Goal: Task Accomplishment & Management: Complete application form

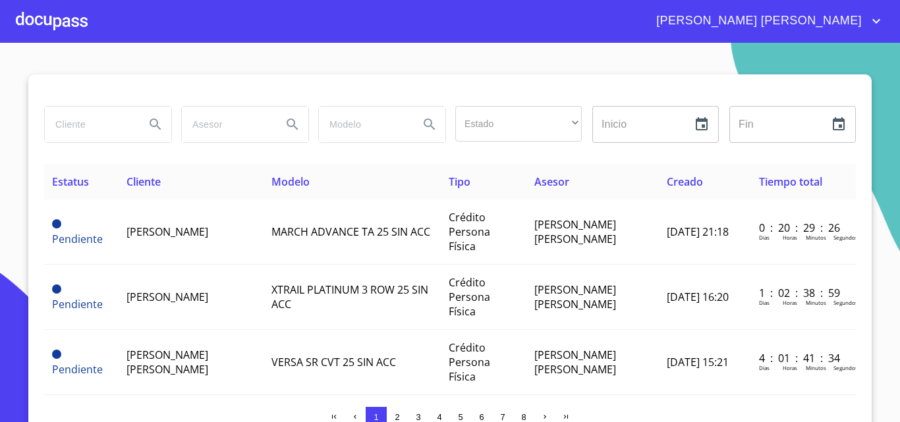
click at [72, 125] on input "search" at bounding box center [90, 125] width 90 height 36
type input "[PERSON_NAME]"
click at [155, 125] on icon "Search" at bounding box center [156, 125] width 16 height 16
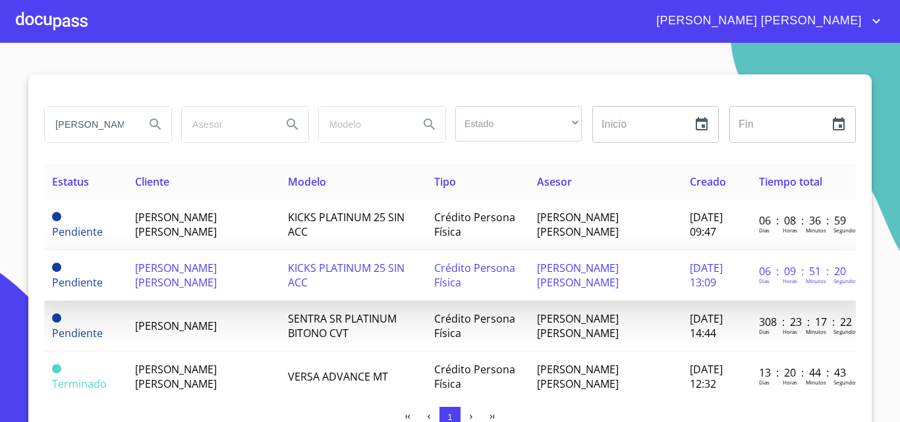
click at [217, 266] on span "[PERSON_NAME] [PERSON_NAME]" at bounding box center [176, 275] width 82 height 29
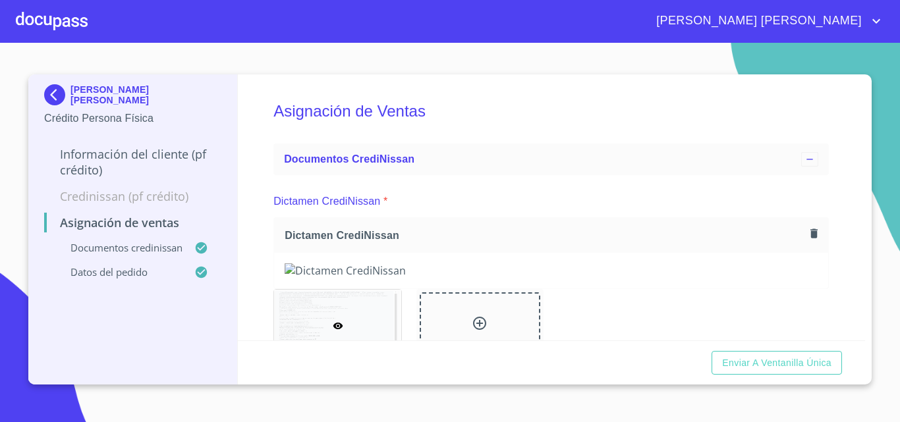
scroll to position [66, 0]
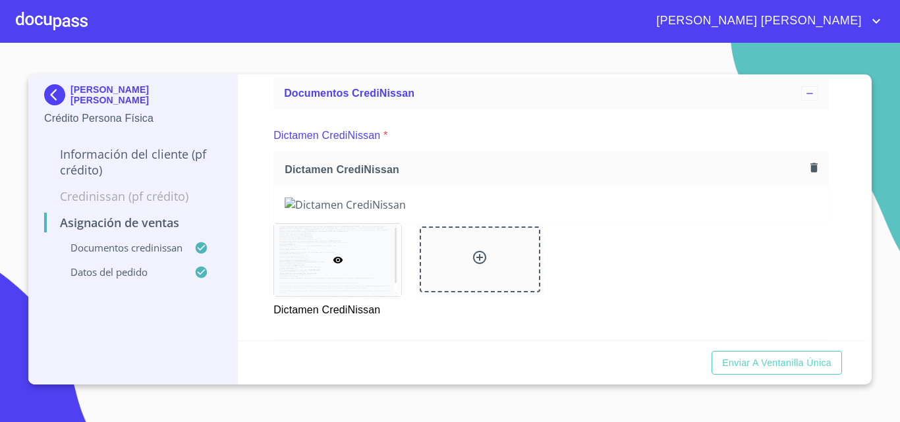
click at [808, 167] on icon "button" at bounding box center [814, 167] width 13 height 13
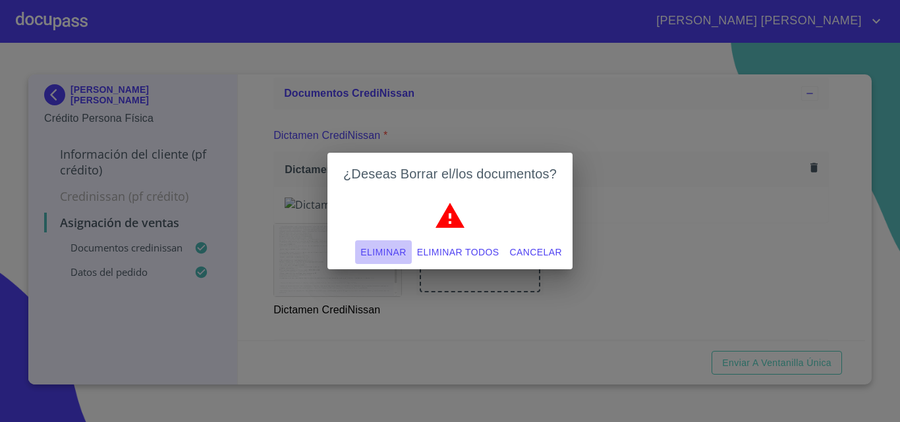
click at [381, 248] on span "Eliminar" at bounding box center [382, 252] width 45 height 16
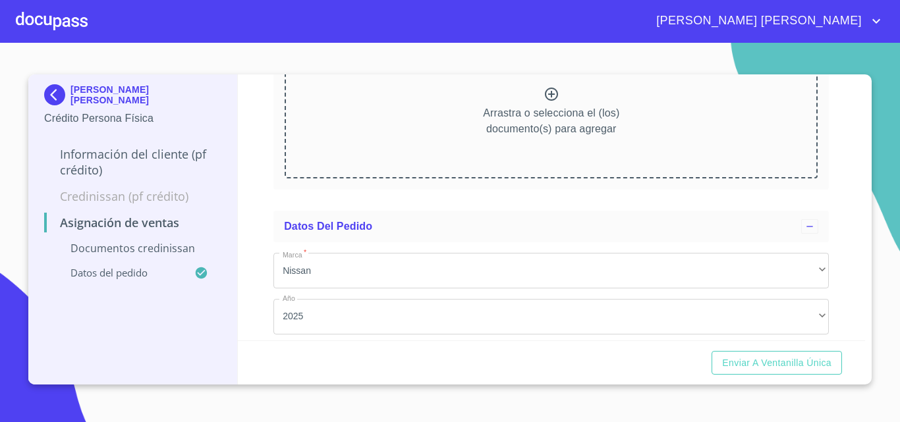
scroll to position [2, 0]
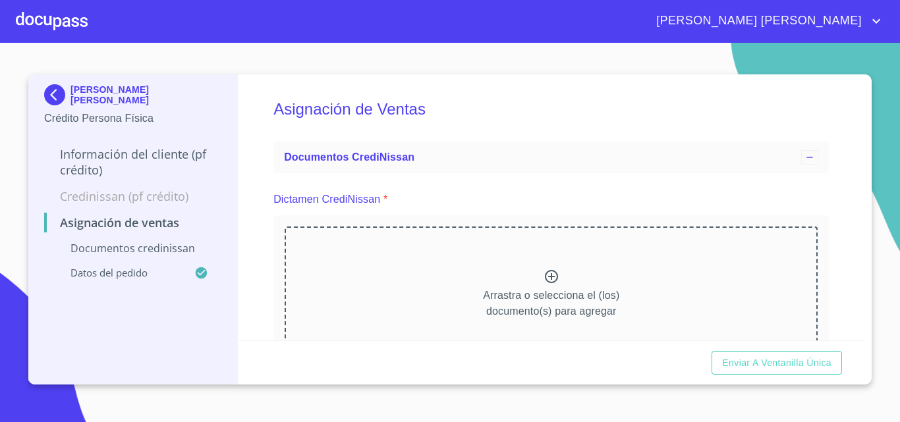
click at [545, 273] on icon at bounding box center [551, 276] width 13 height 13
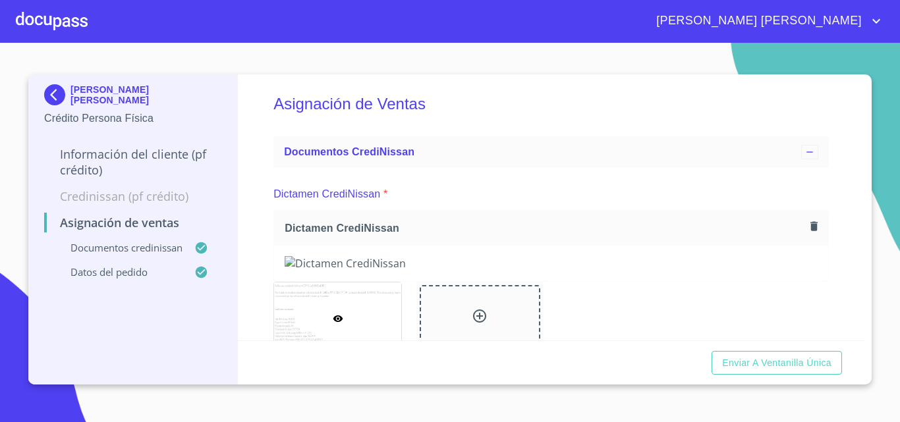
scroll to position [0, 0]
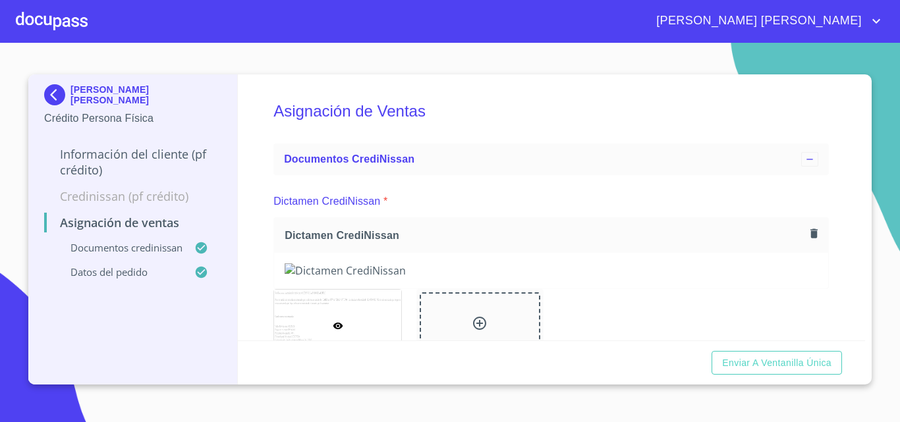
click at [60, 16] on div at bounding box center [52, 21] width 72 height 42
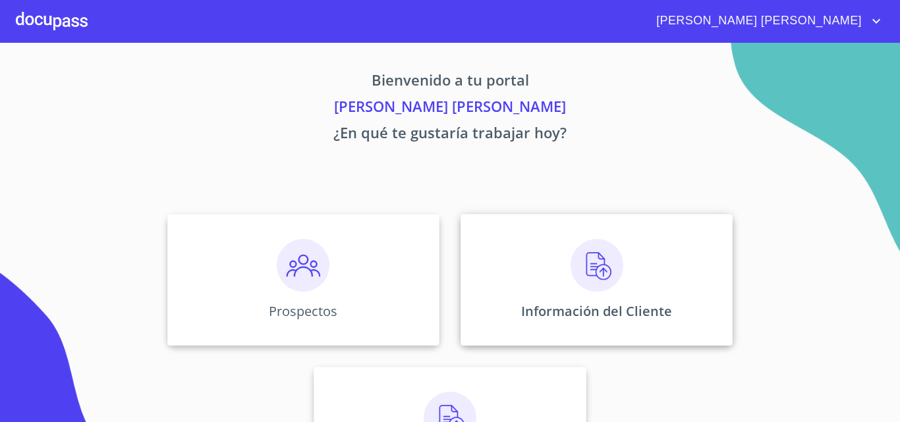
click at [586, 322] on div "Información del Cliente" at bounding box center [597, 280] width 272 height 132
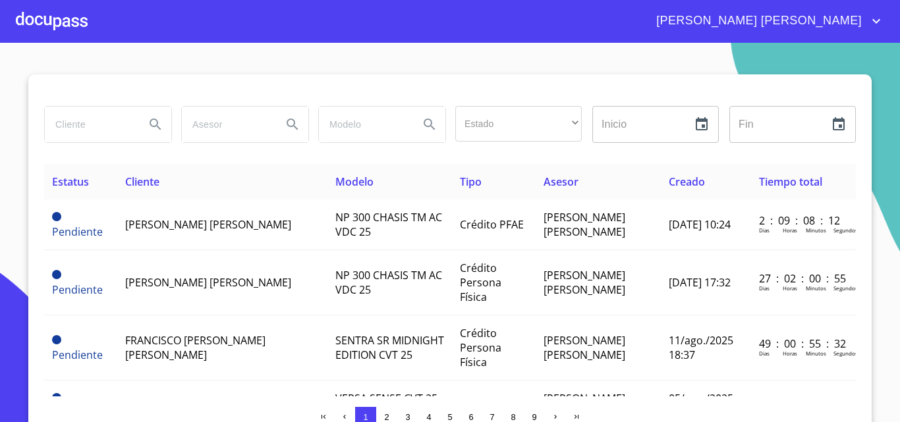
click at [74, 125] on input "search" at bounding box center [90, 125] width 90 height 36
type input "[PERSON_NAME]"
click at [150, 125] on icon "Search" at bounding box center [156, 125] width 16 height 16
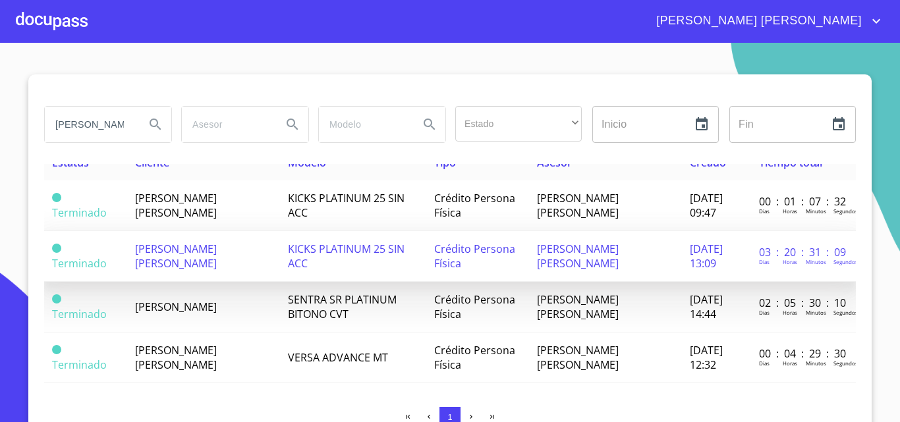
scroll to position [37, 0]
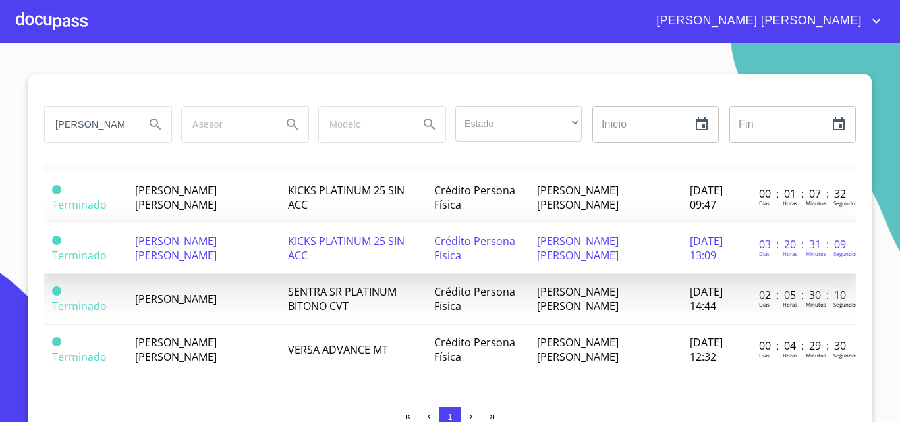
click at [225, 223] on td "[PERSON_NAME] [PERSON_NAME]" at bounding box center [203, 248] width 153 height 51
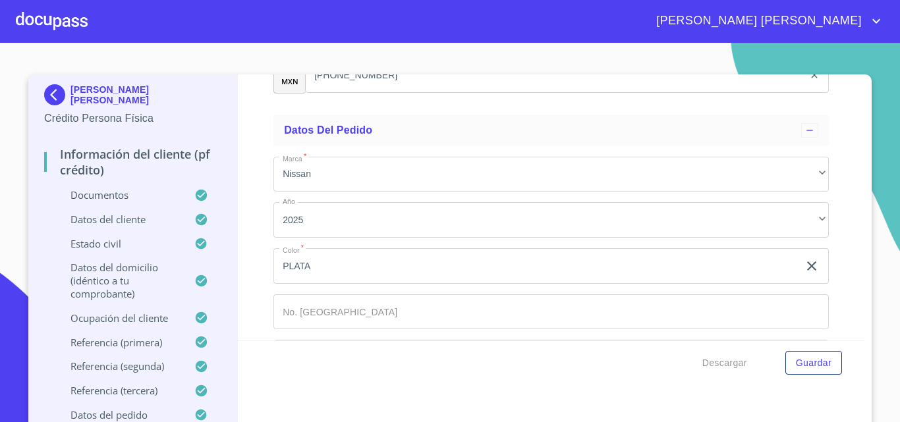
scroll to position [7977, 0]
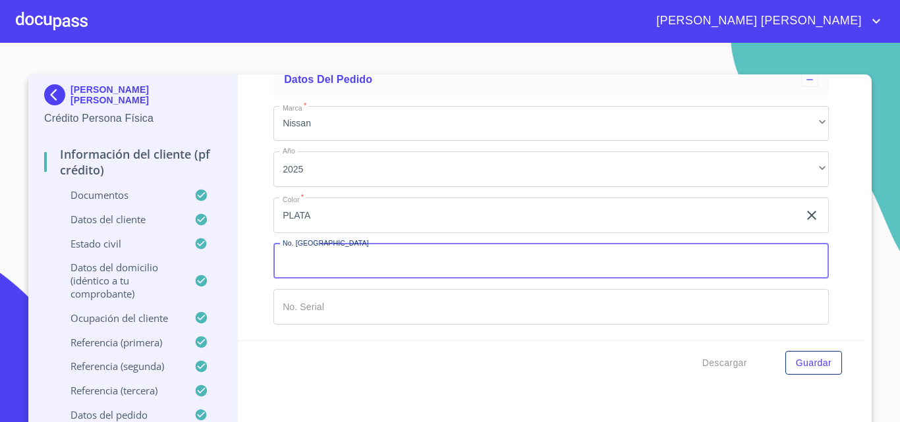
click at [377, 247] on input "Documento de identificación.   *" at bounding box center [550, 262] width 555 height 36
type input "49458"
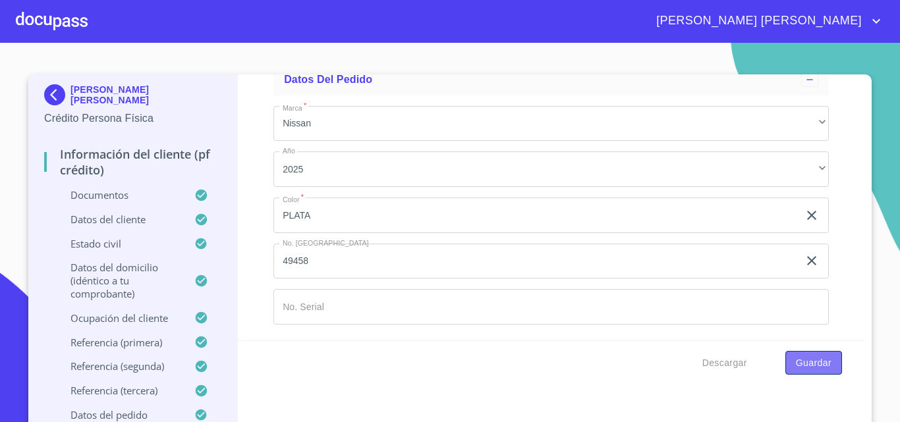
click at [807, 366] on span "Guardar" at bounding box center [814, 363] width 36 height 16
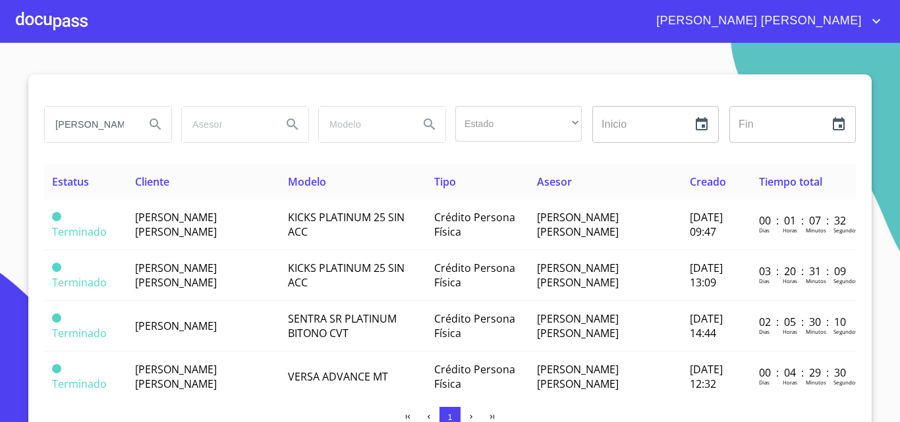
click at [46, 25] on div at bounding box center [52, 21] width 72 height 42
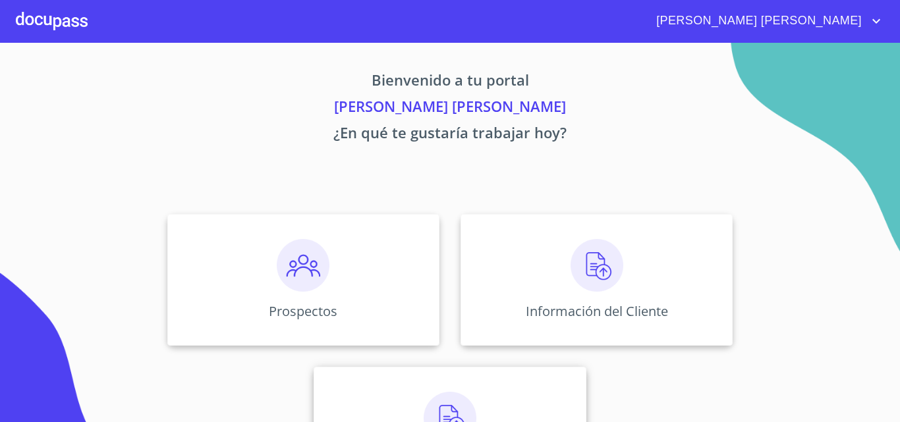
click at [425, 397] on img at bounding box center [450, 418] width 53 height 53
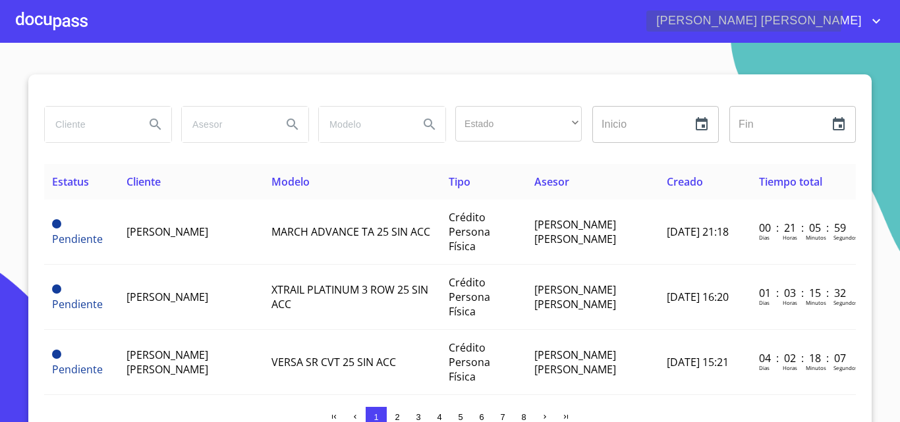
click at [881, 12] on span "[PERSON_NAME] [PERSON_NAME]" at bounding box center [765, 21] width 238 height 21
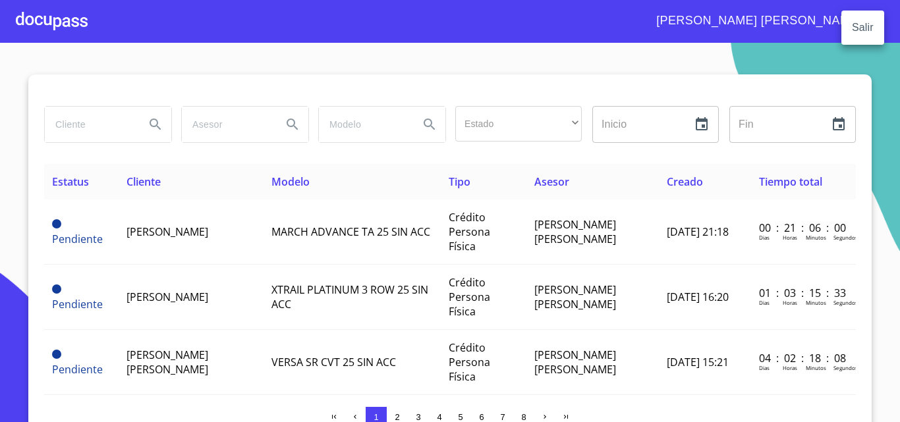
click at [861, 26] on li "Salir" at bounding box center [862, 28] width 43 height 24
click at [869, 27] on li "Salir" at bounding box center [862, 28] width 43 height 24
click at [864, 24] on li "Salir" at bounding box center [862, 28] width 43 height 24
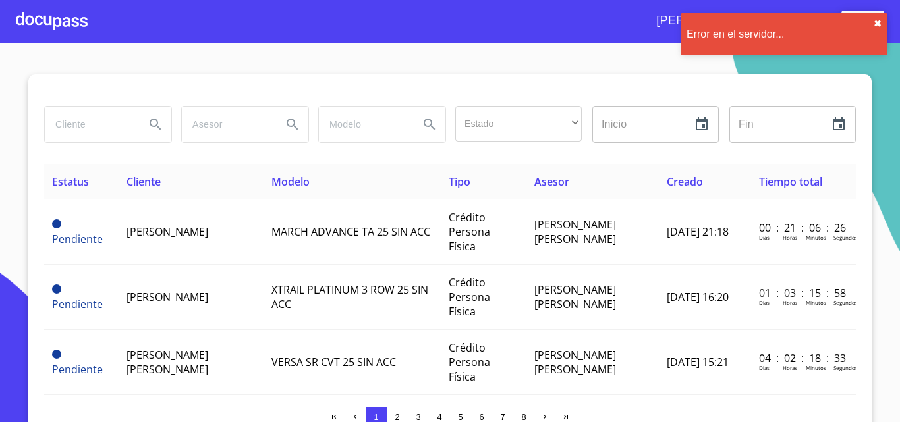
click at [880, 24] on button "✖︎" at bounding box center [878, 23] width 8 height 11
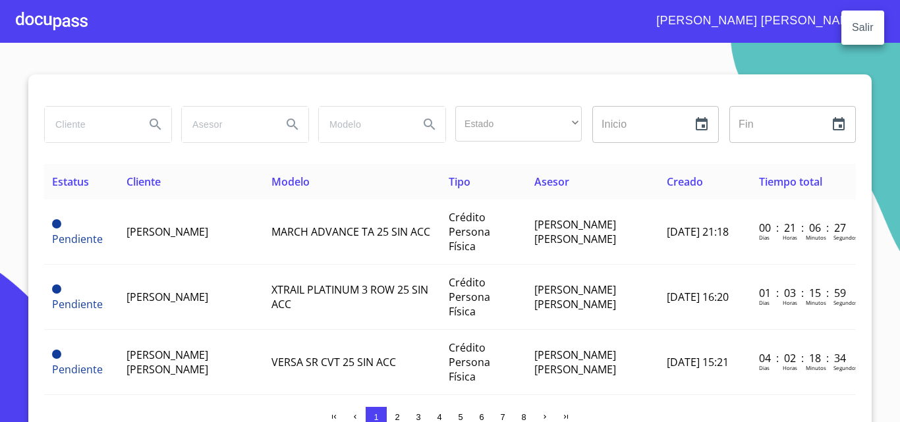
click at [864, 20] on li "Salir" at bounding box center [862, 28] width 43 height 24
